Goal: Task Accomplishment & Management: Manage account settings

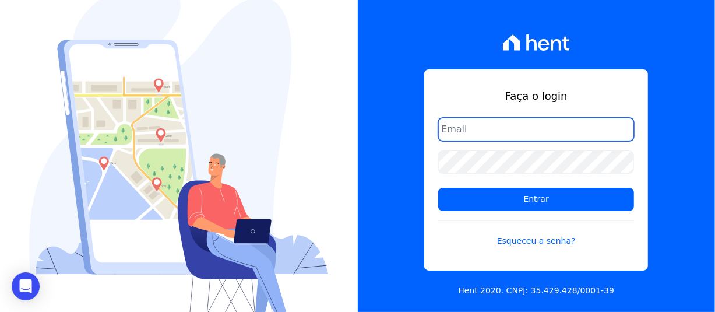
type input "[EMAIL_ADDRESS][DOMAIN_NAME]"
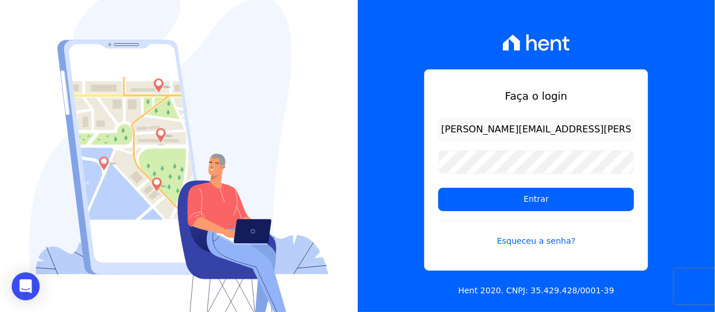
select select "default"
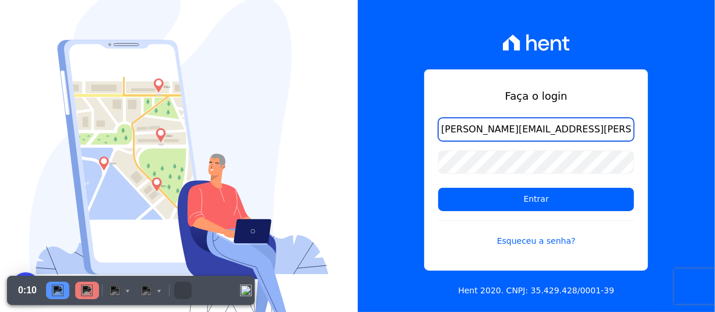
drag, startPoint x: 562, startPoint y: 130, endPoint x: 411, endPoint y: 115, distance: 152.2
click at [411, 115] on div "Faça o login adriane.brito@hent.com.br Entrar Esqueceu a senha? Hent 2020. CNPJ…" at bounding box center [537, 156] width 358 height 312
click at [488, 131] on input "[EMAIL_ADDRESS][DOMAIN_NAME]" at bounding box center [536, 129] width 196 height 23
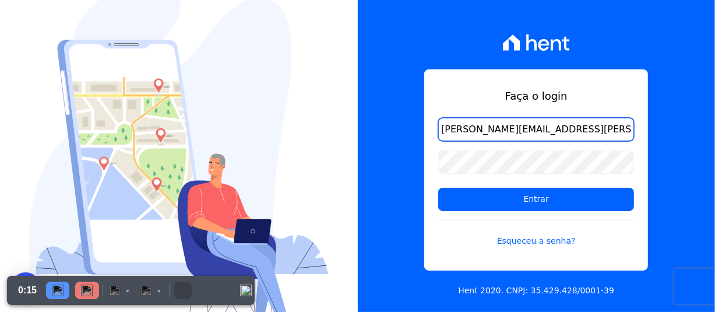
click at [552, 126] on input "[EMAIL_ADDRESS][DOMAIN_NAME]" at bounding box center [536, 129] width 196 height 23
click at [500, 128] on input "[EMAIL_ADDRESS][DOMAIN_NAME]" at bounding box center [536, 129] width 196 height 23
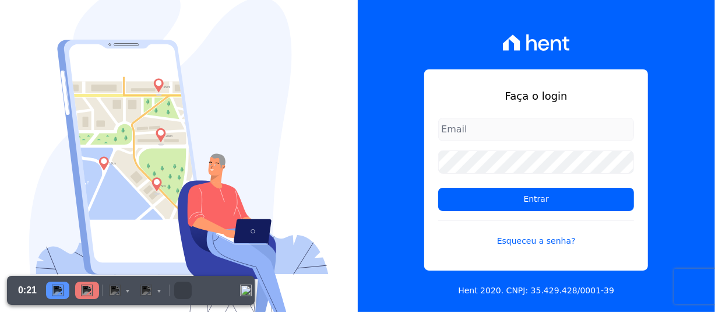
click at [541, 128] on input "email" at bounding box center [536, 129] width 196 height 23
type input "[EMAIL_ADDRESS][DOMAIN_NAME]"
click at [401, 136] on div "Faça o login [EMAIL_ADDRESS][DOMAIN_NAME] Entrar Esqueceu a senha? Hent 2020. C…" at bounding box center [537, 156] width 358 height 312
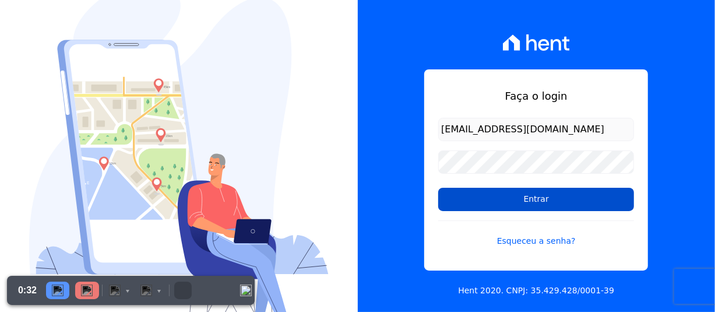
click at [540, 200] on input "Entrar" at bounding box center [536, 199] width 196 height 23
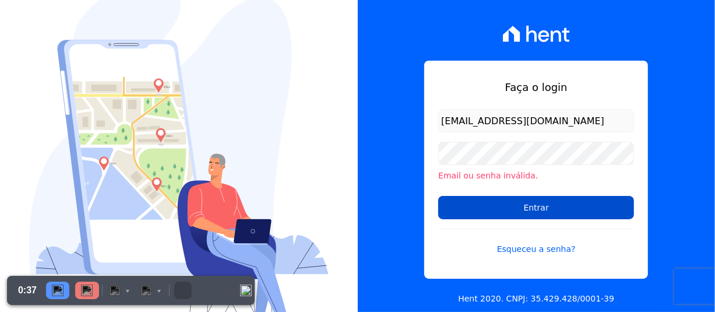
click at [528, 213] on input "Entrar" at bounding box center [536, 207] width 196 height 23
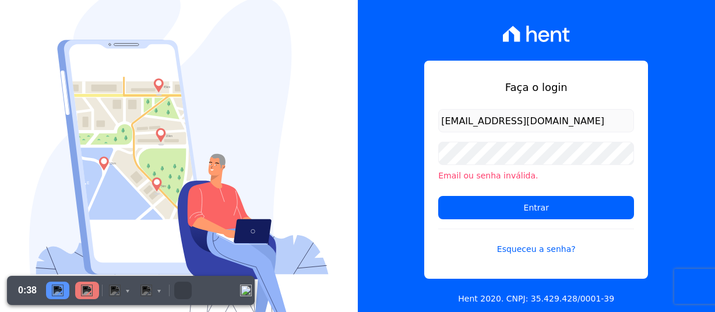
select select "default"
click at [57, 299] on div at bounding box center [72, 290] width 59 height 29
click at [60, 292] on img "Pause" at bounding box center [58, 290] width 12 height 12
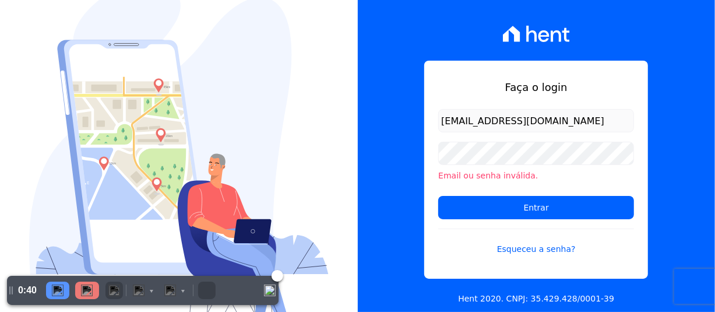
click at [117, 291] on img "Discard" at bounding box center [114, 290] width 12 height 12
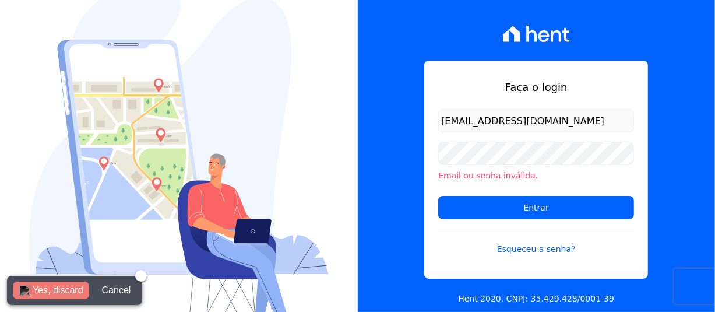
click at [58, 291] on div "Yes, discard" at bounding box center [58, 289] width 51 height 17
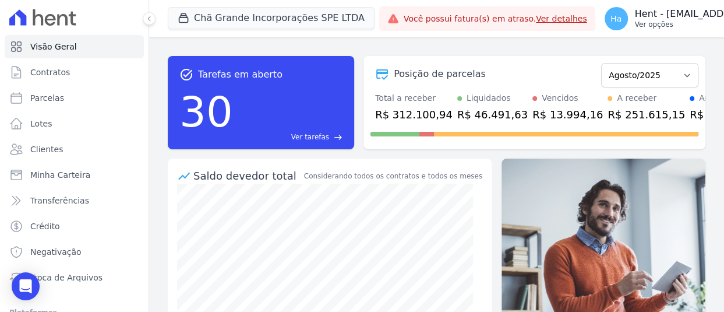
click at [668, 16] on p "Hent - [EMAIL_ADDRESS][DOMAIN_NAME]" at bounding box center [732, 14] width 195 height 12
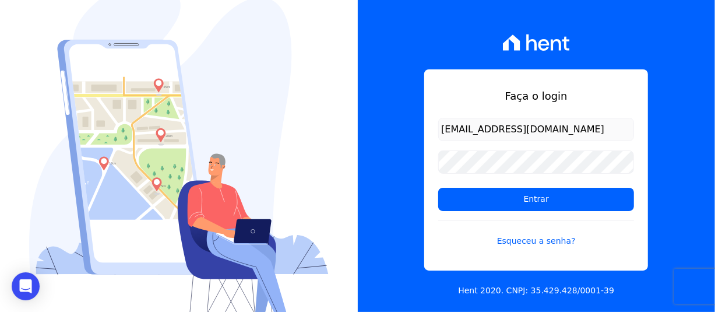
select select "default"
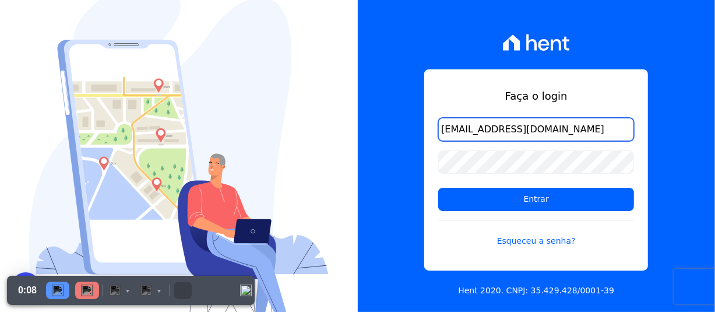
click at [525, 133] on input "[EMAIL_ADDRESS][DOMAIN_NAME]" at bounding box center [536, 129] width 196 height 23
drag, startPoint x: 571, startPoint y: 131, endPoint x: 428, endPoint y: 124, distance: 143.5
click at [432, 125] on div "Faça o login [PERSON_NAME][EMAIL_ADDRESS][DOMAIN_NAME] Entrar Esqueceu a senha?" at bounding box center [536, 169] width 224 height 201
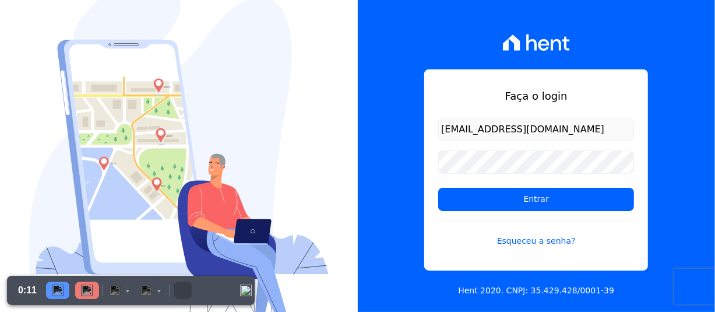
click at [540, 126] on input "[EMAIL_ADDRESS][DOMAIN_NAME]" at bounding box center [536, 129] width 196 height 23
drag, startPoint x: 582, startPoint y: 131, endPoint x: 392, endPoint y: 122, distance: 190.7
click at [392, 122] on div "Faça o login adriane.brito@hent.com.br Entrar Esqueceu a senha? Hent 2020. CNPJ…" at bounding box center [537, 156] width 358 height 312
drag, startPoint x: 627, startPoint y: 129, endPoint x: 412, endPoint y: 103, distance: 216.6
click at [414, 103] on div "Faça o login https://app.hent.com.br/admin/users/2498 Entrar Esqueceu a senha? …" at bounding box center [537, 156] width 358 height 312
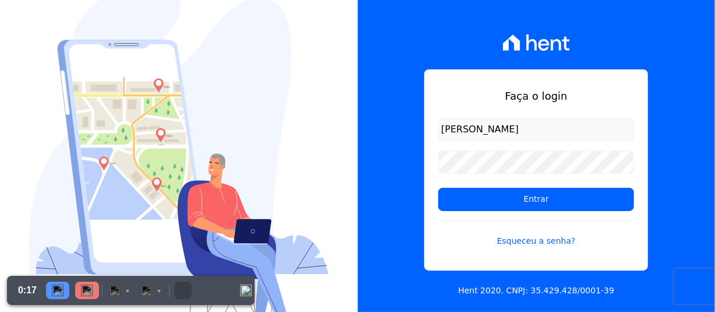
type input "simoneferreira@salgadoempreendimentos.com"
drag, startPoint x: 619, startPoint y: 132, endPoint x: 653, endPoint y: 133, distance: 33.2
click at [653, 133] on div "Faça o login simoneferreira@salgadoempreendimentos.com Entrar Esqueceu a senha?…" at bounding box center [537, 156] width 358 height 312
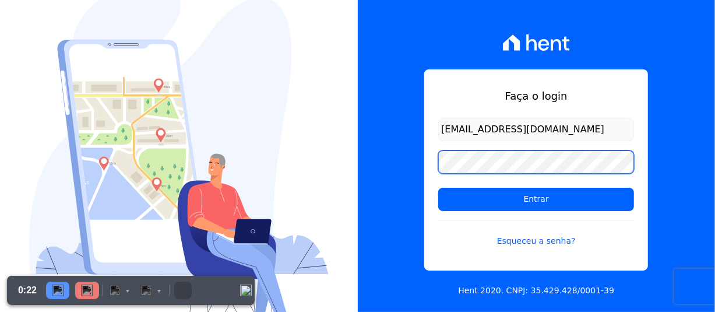
scroll to position [0, 0]
click at [407, 151] on div "Faça o login simoneferreira@salgadoempreendimentos.com Entrar Esqueceu a senha?…" at bounding box center [537, 156] width 358 height 312
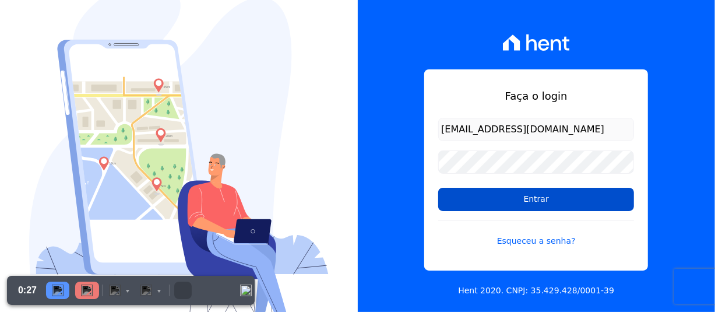
click at [582, 200] on input "Entrar" at bounding box center [536, 199] width 196 height 23
